Goal: Check status: Check status

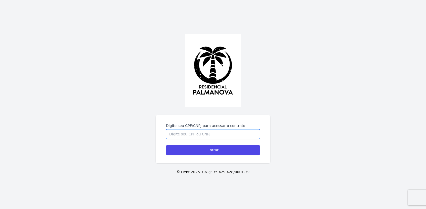
click at [217, 135] on input "Digite seu CPF/CNPJ para acessar o contrato" at bounding box center [213, 135] width 94 height 10
type input "05926240131"
click at [166, 145] on input "Entrar" at bounding box center [213, 150] width 94 height 10
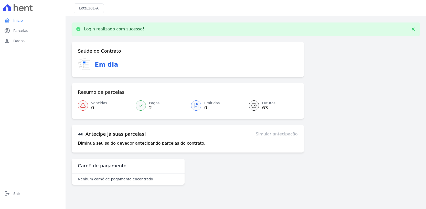
click at [202, 104] on link "Emitidas 0" at bounding box center [215, 106] width 55 height 14
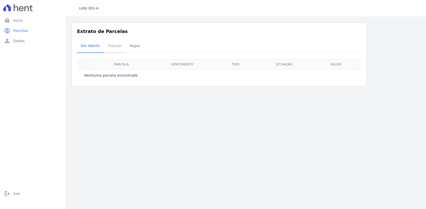
click at [115, 48] on span "Futuras" at bounding box center [114, 46] width 19 height 10
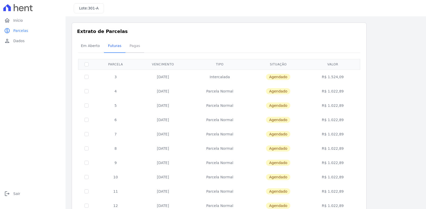
click at [139, 50] on span "Pagas" at bounding box center [134, 46] width 17 height 10
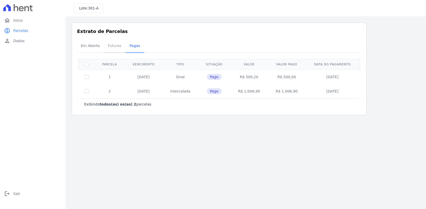
click at [110, 45] on span "Futuras" at bounding box center [114, 46] width 19 height 10
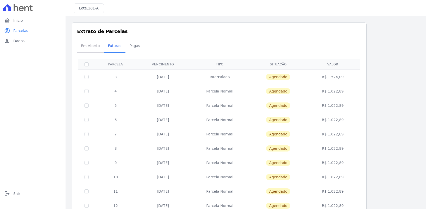
click at [96, 49] on span "Em Aberto" at bounding box center [90, 46] width 25 height 10
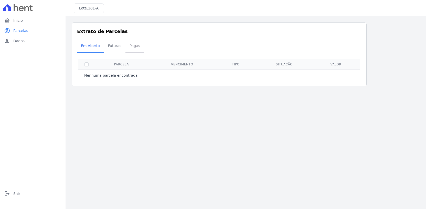
click at [135, 50] on span "Pagas" at bounding box center [134, 46] width 17 height 10
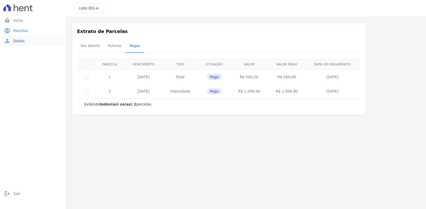
click at [27, 41] on link "person Dados" at bounding box center [32, 41] width 61 height 10
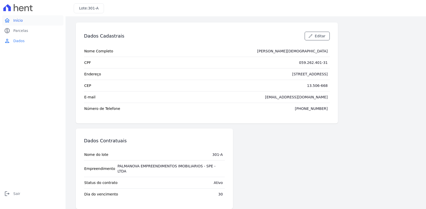
click at [18, 24] on link "home Início" at bounding box center [32, 20] width 61 height 10
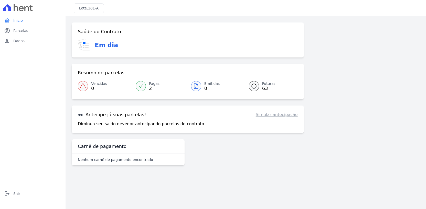
click at [272, 114] on link "Simular antecipação" at bounding box center [277, 115] width 42 height 6
click at [270, 115] on link "Simular antecipação" at bounding box center [277, 115] width 42 height 6
click at [35, 36] on link "paid Parcelas" at bounding box center [32, 31] width 61 height 10
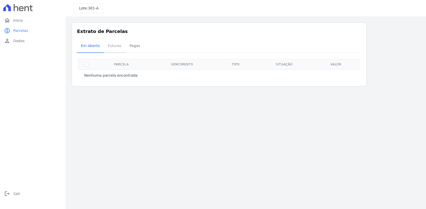
click at [120, 47] on span "Futuras" at bounding box center [114, 46] width 19 height 10
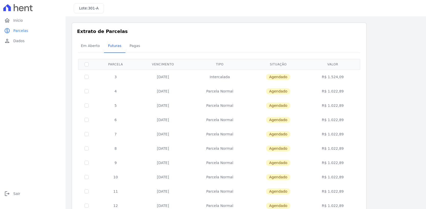
click at [283, 73] on td "Agendado" at bounding box center [278, 77] width 56 height 15
click at [87, 77] on input "checkbox" at bounding box center [86, 77] width 4 height 4
checkbox input "true"
click at [336, 49] on div "Em Aberto Futuras Pagas" at bounding box center [219, 46] width 285 height 13
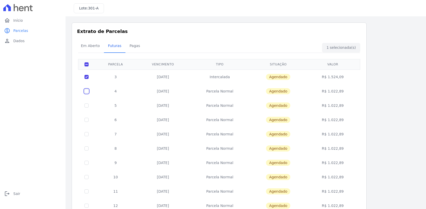
click at [87, 91] on input "checkbox" at bounding box center [86, 91] width 4 height 4
click at [86, 87] on td at bounding box center [86, 91] width 17 height 14
click at [87, 92] on input "checkbox" at bounding box center [86, 91] width 4 height 4
checkbox input "false"
click at [130, 47] on span "Pagas" at bounding box center [134, 46] width 17 height 10
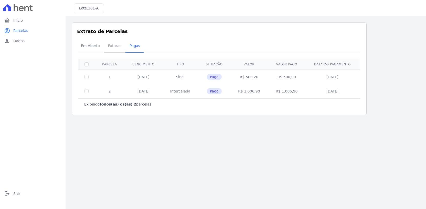
click at [118, 48] on span "Futuras" at bounding box center [114, 46] width 19 height 10
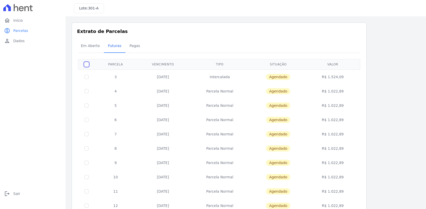
click at [86, 65] on input "checkbox" at bounding box center [86, 64] width 4 height 4
checkbox input "true"
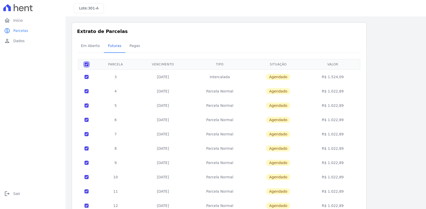
checkbox input "true"
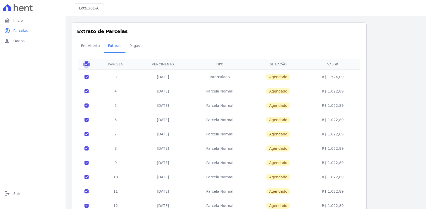
checkbox input "true"
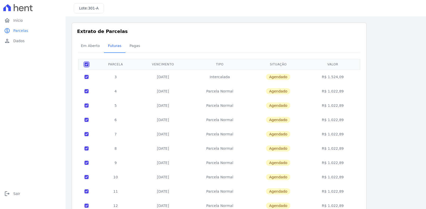
checkbox input "true"
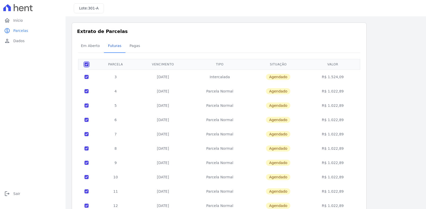
checkbox input "true"
click at [86, 65] on input "checkbox" at bounding box center [86, 64] width 4 height 4
checkbox input "false"
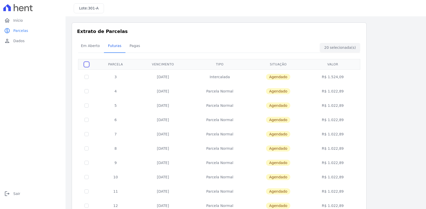
checkbox input "false"
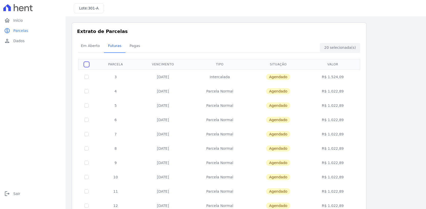
checkbox input "false"
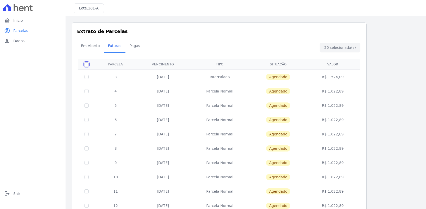
checkbox input "false"
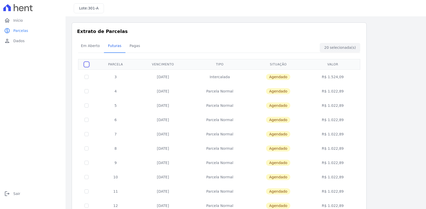
checkbox input "false"
click at [87, 79] on td at bounding box center [86, 77] width 17 height 15
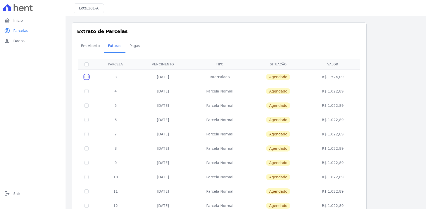
click at [86, 78] on input "checkbox" at bounding box center [86, 77] width 4 height 4
checkbox input "true"
click at [16, 22] on span "Início" at bounding box center [17, 20] width 9 height 5
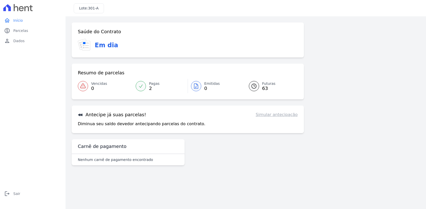
click at [136, 158] on p "Nenhum carnê de pagamento encontrado" at bounding box center [115, 159] width 75 height 5
click at [121, 148] on h3 "Carnê de pagamento" at bounding box center [102, 147] width 49 height 6
click at [15, 42] on span "Dados" at bounding box center [18, 40] width 11 height 5
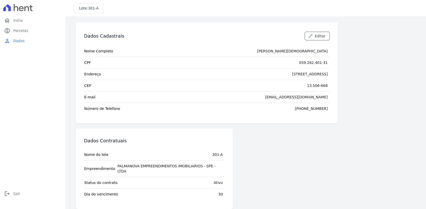
scroll to position [1, 0]
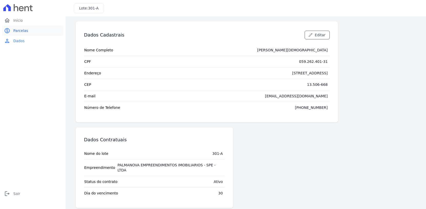
click at [60, 27] on link "paid Parcelas" at bounding box center [32, 31] width 61 height 10
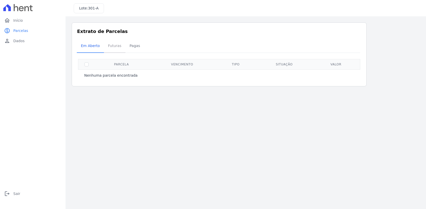
click at [112, 45] on span "Futuras" at bounding box center [114, 46] width 19 height 10
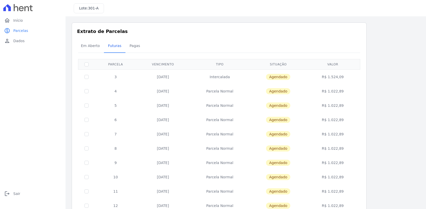
drag, startPoint x: 347, startPoint y: 78, endPoint x: 304, endPoint y: 78, distance: 42.7
click at [304, 78] on tr "3 25/09/2025 Intercalada Agendado R$ 1.524,09" at bounding box center [219, 77] width 282 height 15
click at [223, 85] on td "Parcela Normal" at bounding box center [219, 91] width 61 height 14
click at [88, 77] on input "checkbox" at bounding box center [86, 77] width 4 height 4
checkbox input "true"
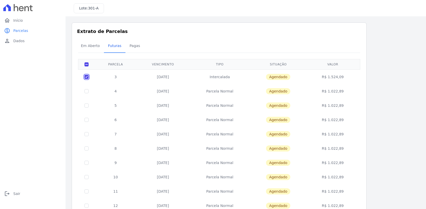
checkbox input "true"
